Goal: Find specific page/section: Find specific page/section

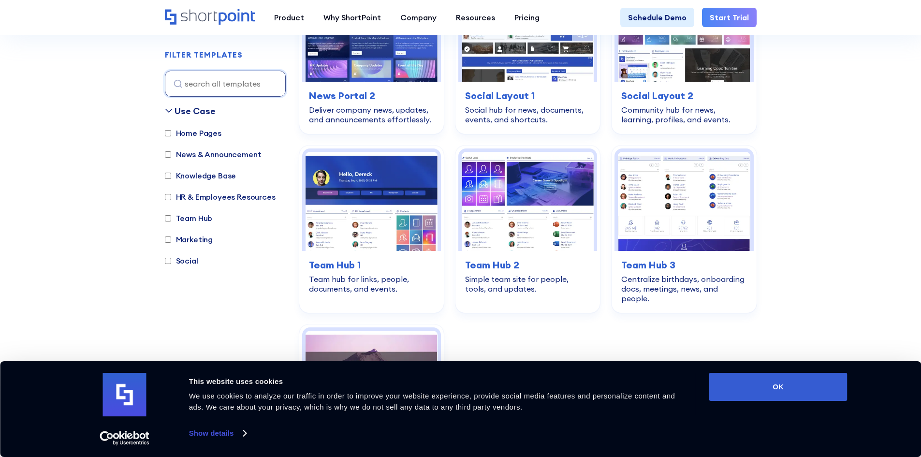
scroll to position [1403, 0]
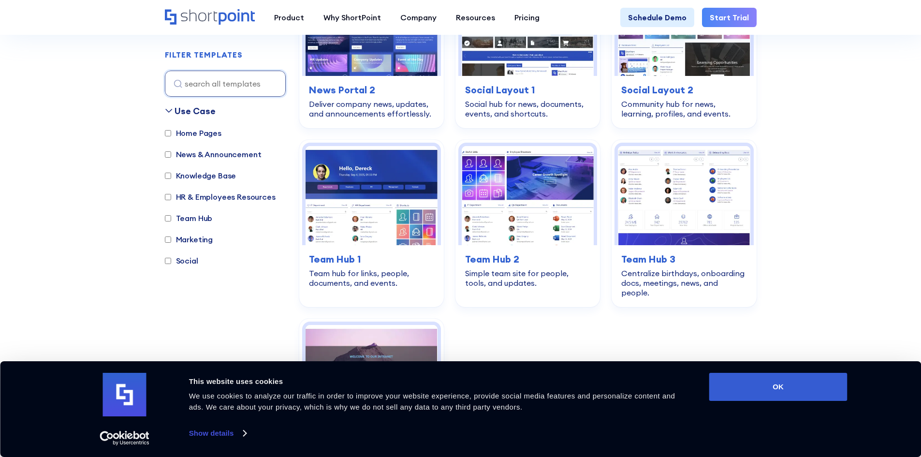
click at [759, 401] on div "Consent Details [#IABV2SETTINGS#] About This website uses cookies We use cookie…" at bounding box center [461, 409] width 774 height 73
click at [760, 394] on button "OK" at bounding box center [779, 387] width 138 height 28
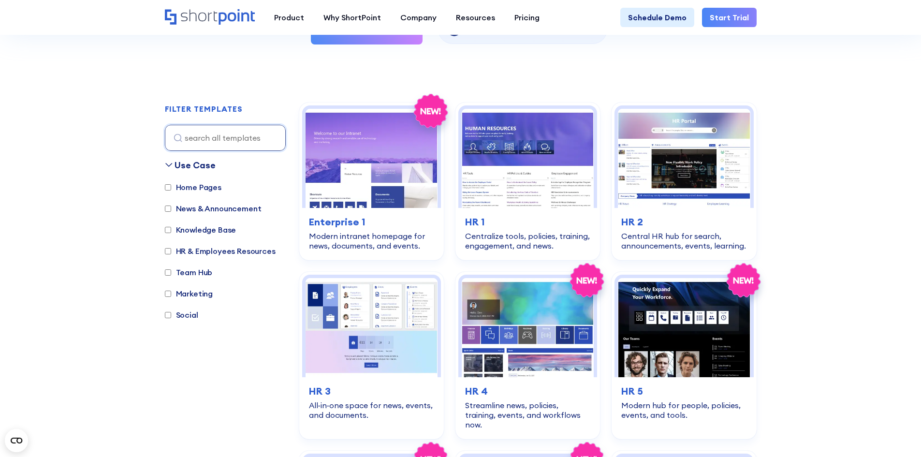
scroll to position [290, 0]
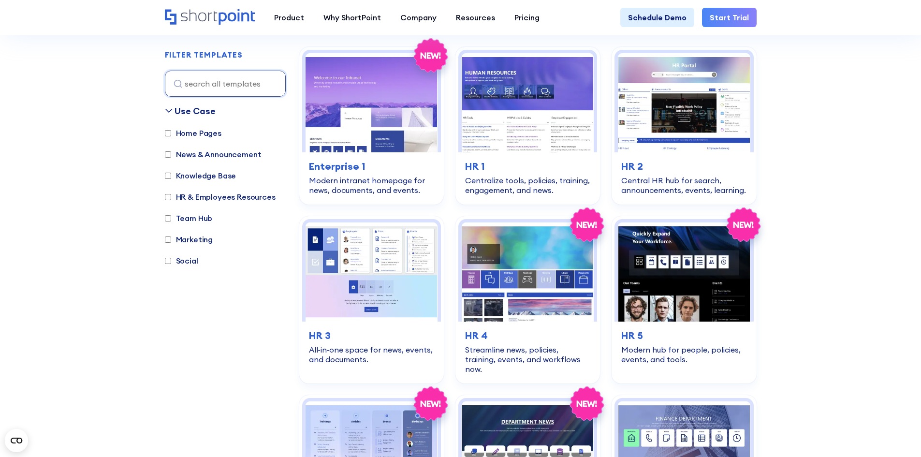
click at [166, 153] on input "News & Announcement" at bounding box center [168, 154] width 6 height 6
checkbox input "true"
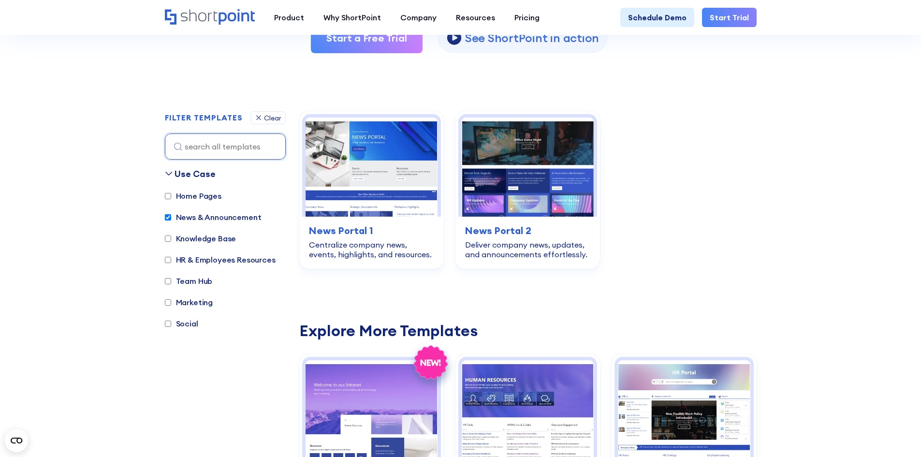
scroll to position [289, 0]
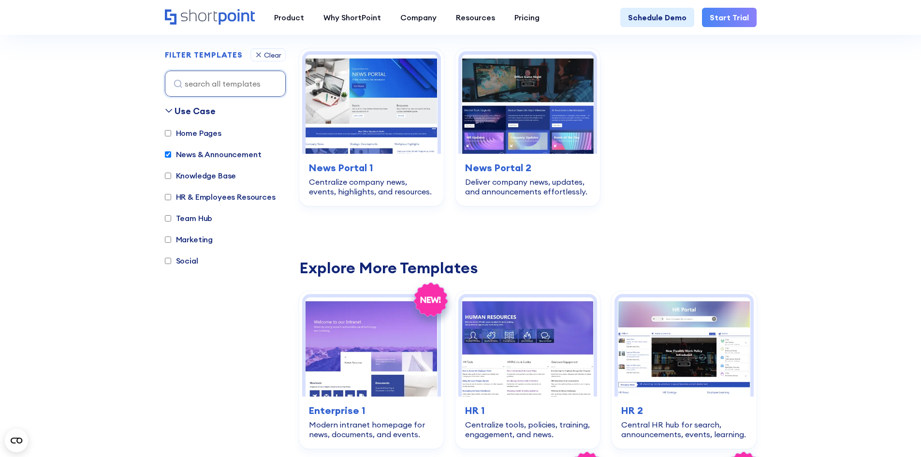
click at [169, 218] on input "Team Hub" at bounding box center [168, 218] width 6 height 6
checkbox input "true"
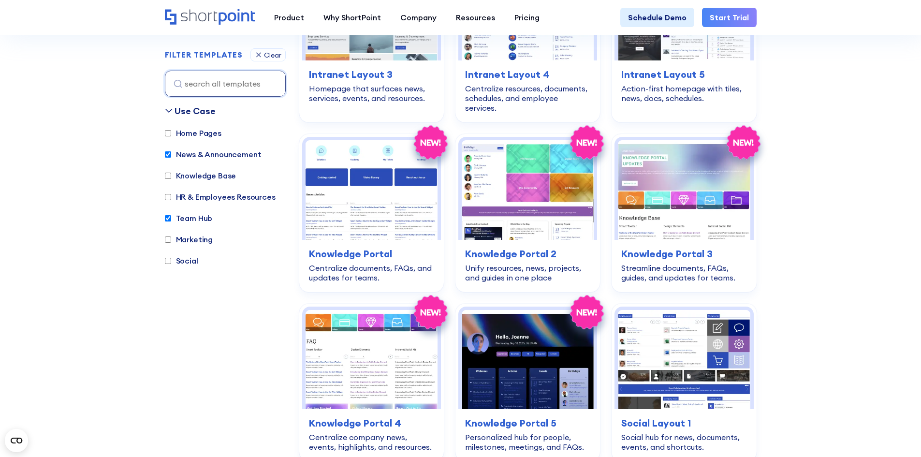
scroll to position [1304, 0]
